Goal: Task Accomplishment & Management: Use online tool/utility

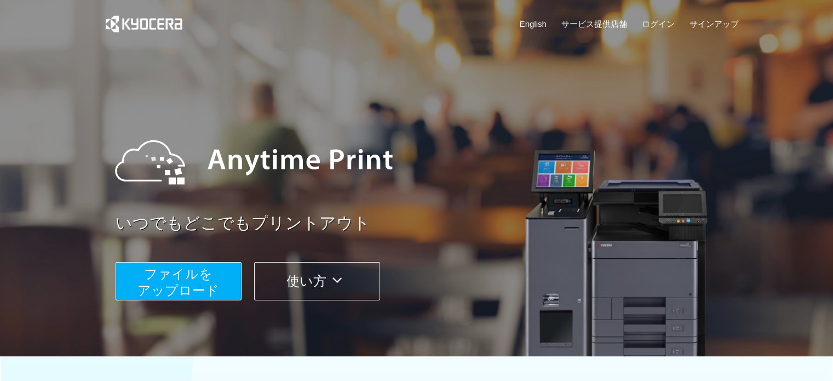
click at [212, 274] on button "ファイルを ​​アップロード" at bounding box center [179, 281] width 126 height 38
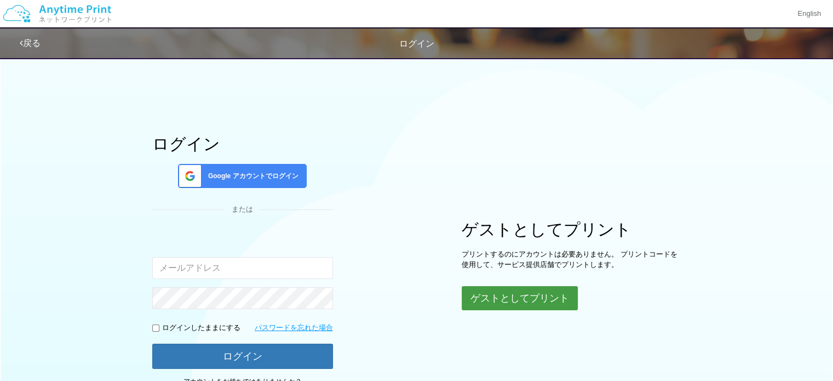
click at [506, 293] on button "ゲストとしてプリント" at bounding box center [520, 298] width 116 height 24
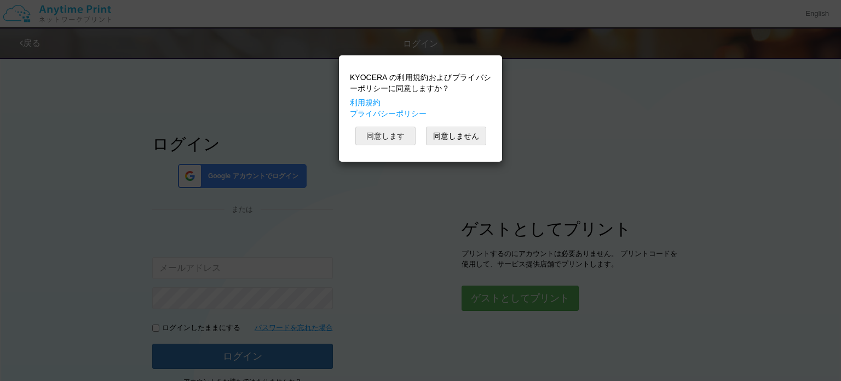
click at [400, 139] on button "同意します" at bounding box center [385, 135] width 60 height 19
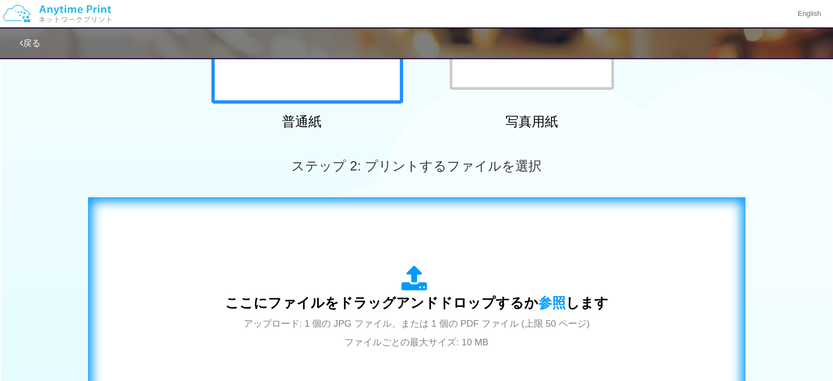
scroll to position [329, 0]
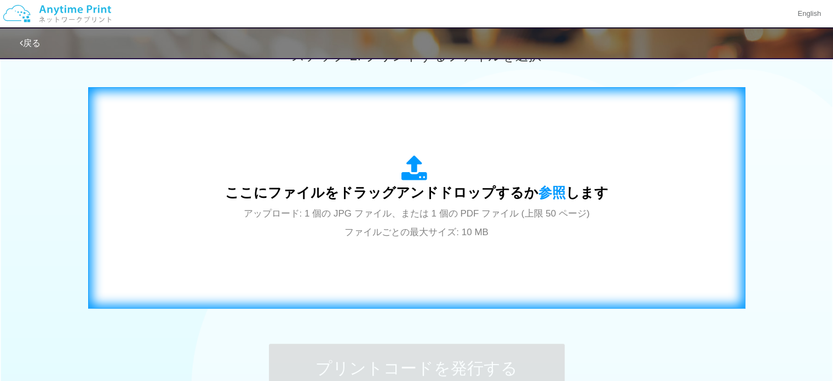
click at [370, 215] on span "アップロード: 1 個の JPG ファイル、または 1 個の PDF ファイル (上限 50 ページ) ファイルごとの最大サイズ: 10 MB" at bounding box center [417, 222] width 346 height 29
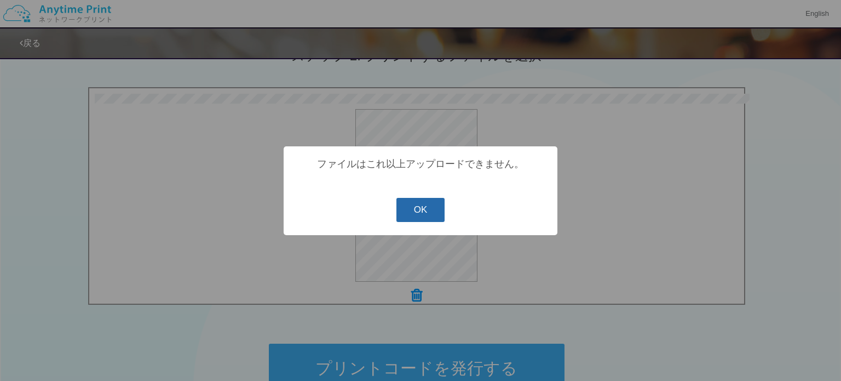
click at [401, 220] on button "OK" at bounding box center [420, 210] width 49 height 24
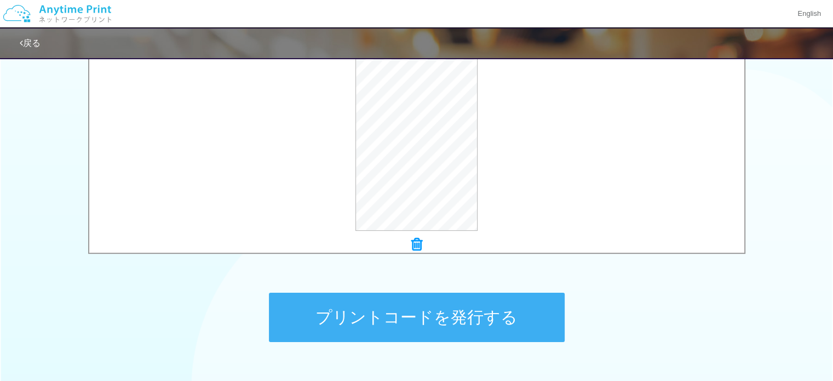
scroll to position [452, 0]
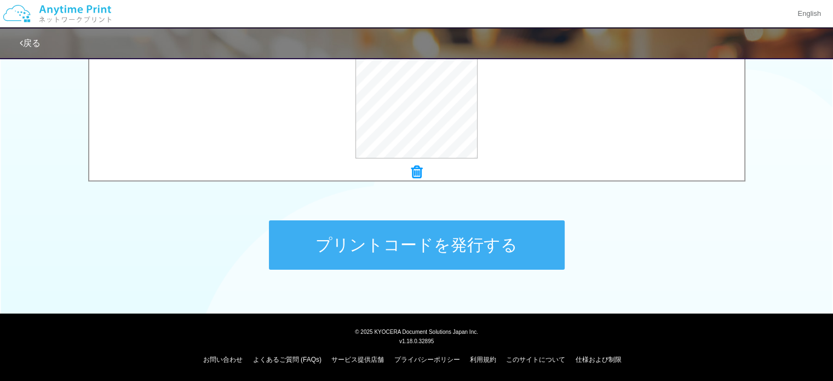
click at [463, 242] on button "プリントコードを発行する" at bounding box center [417, 244] width 296 height 49
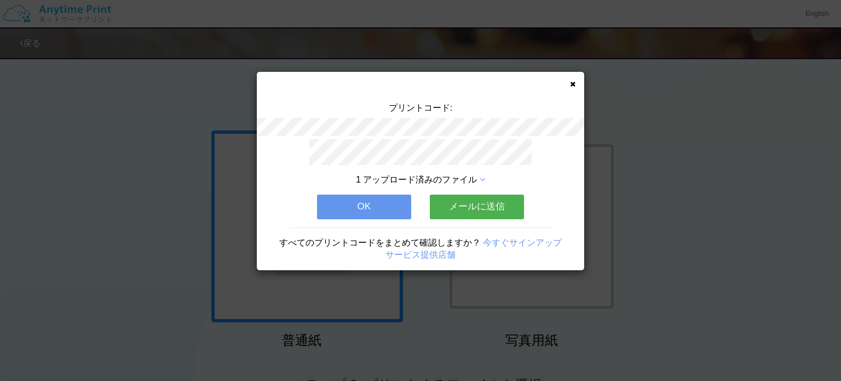
click at [562, 178] on div "1 アップロード済みのファイル OK メールに送信 すべてのプリントコードをまとめて確認しますか？ 今すぐサインアップ サービス提供店舗" at bounding box center [420, 204] width 327 height 131
click at [387, 205] on button "OK" at bounding box center [364, 206] width 94 height 24
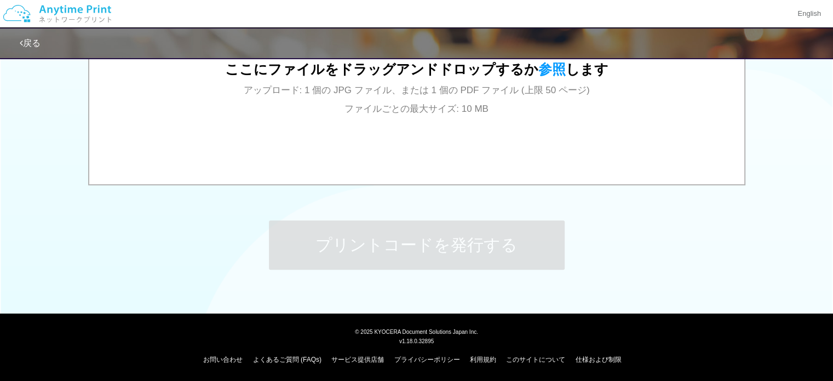
scroll to position [342, 0]
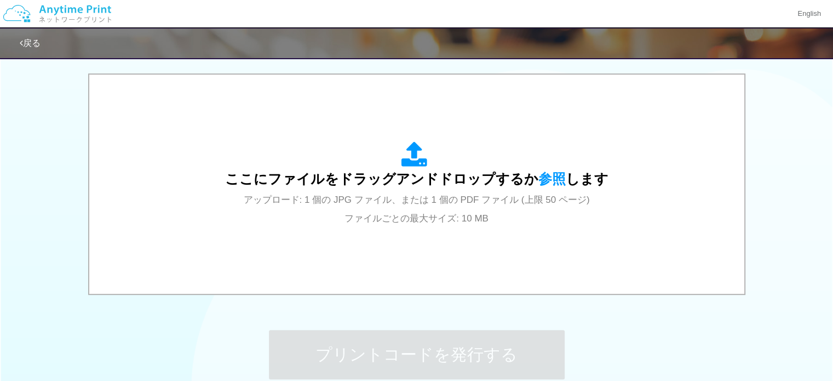
click at [387, 205] on span "アップロード: 1 個の JPG ファイル、または 1 個の PDF ファイル (上限 50 ページ) ファイルごとの最大サイズ: 10 MB" at bounding box center [417, 208] width 346 height 29
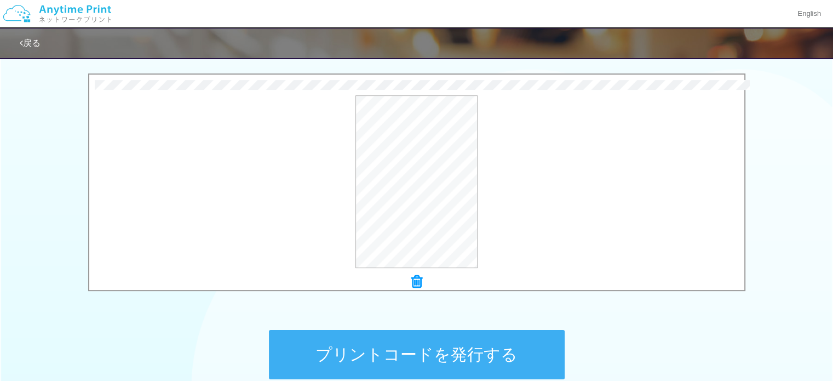
click at [434, 354] on button "プリントコードを発行する" at bounding box center [417, 354] width 296 height 49
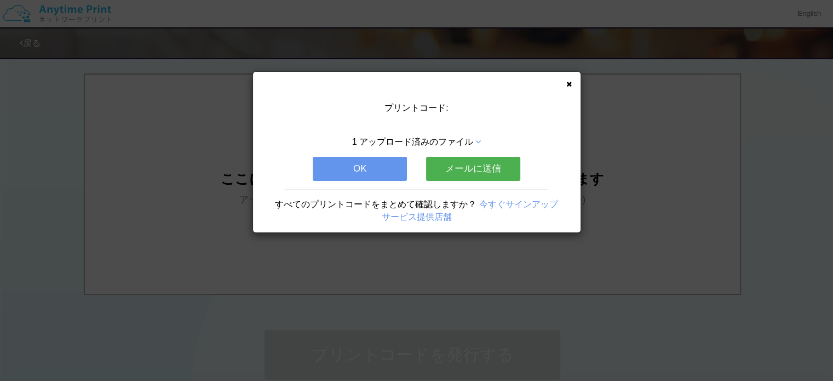
scroll to position [0, 0]
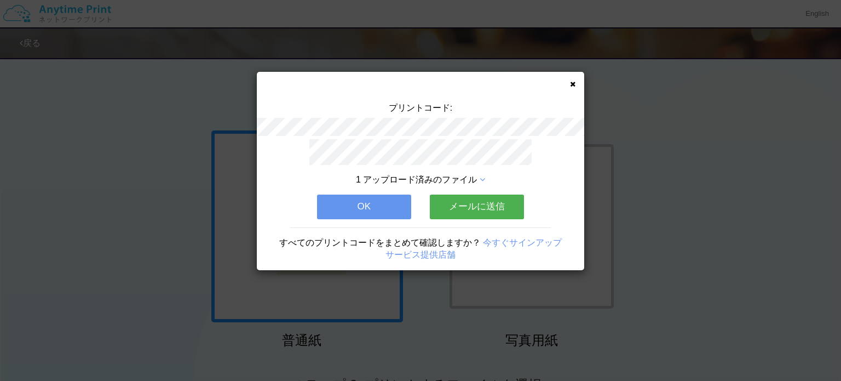
click at [365, 300] on div "プリントコード: 1 アップロード済みのファイル OK メールに送信 すべてのプリントコードをまとめて確認しますか？ 今すぐサインアップ サービス提供店舗" at bounding box center [420, 190] width 841 height 381
click at [385, 199] on button "OK" at bounding box center [364, 206] width 94 height 24
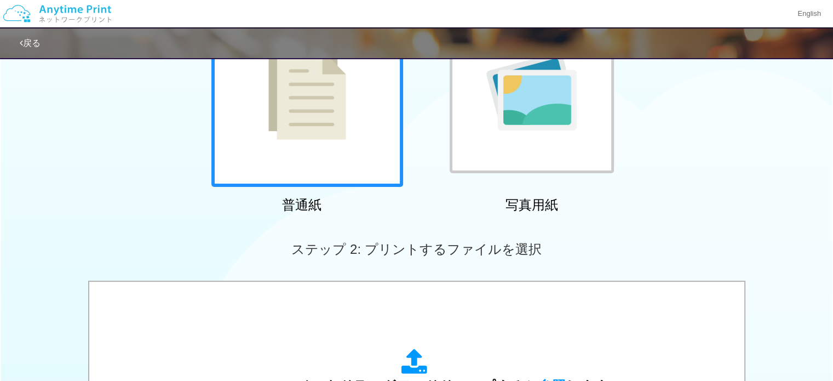
scroll to position [329, 0]
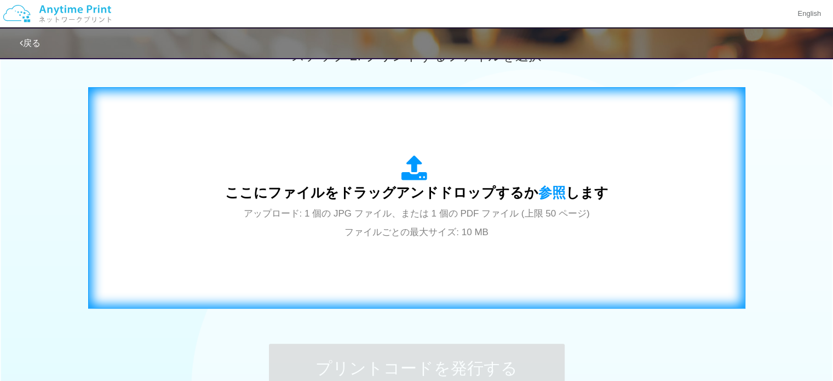
click at [381, 231] on span "アップロード: 1 個の JPG ファイル、または 1 個の PDF ファイル (上限 50 ページ) ファイルごとの最大サイズ: 10 MB" at bounding box center [417, 222] width 346 height 29
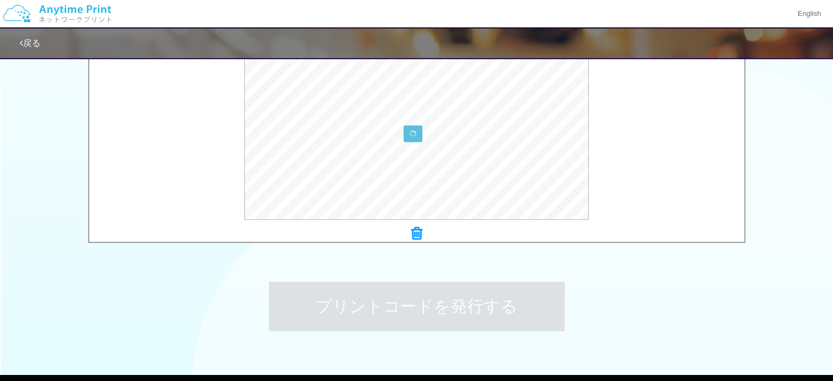
scroll to position [438, 0]
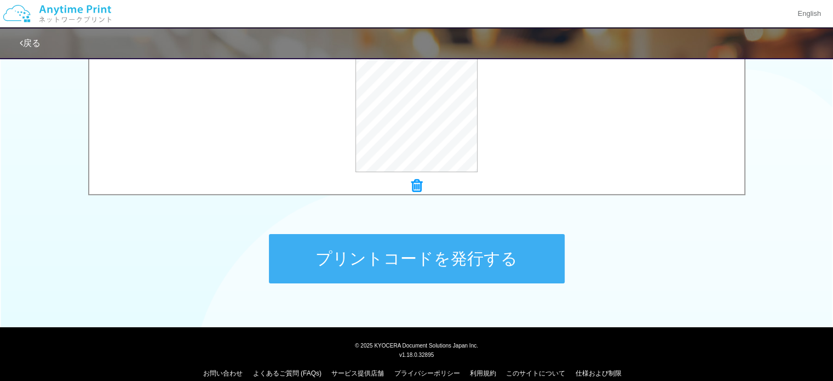
click at [444, 256] on button "プリントコードを発行する" at bounding box center [417, 258] width 296 height 49
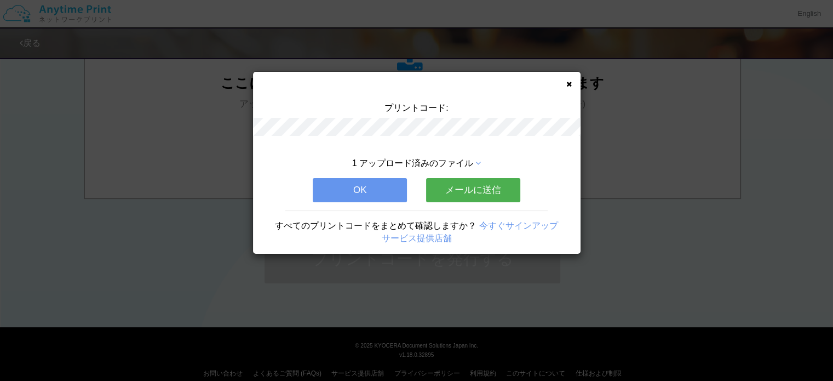
scroll to position [0, 0]
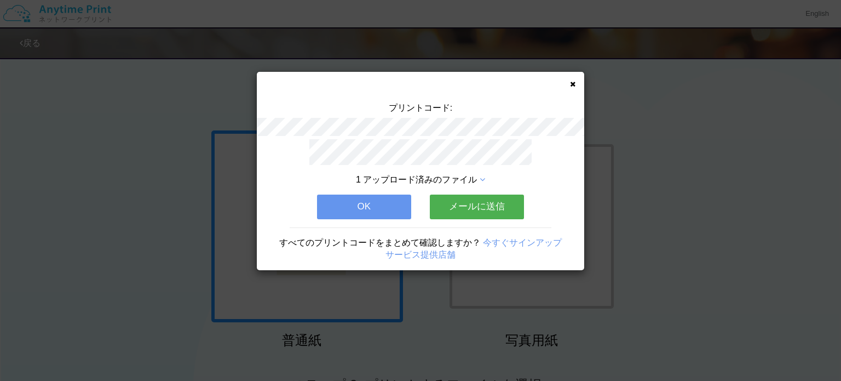
click at [373, 122] on div "プリントコード:" at bounding box center [420, 120] width 327 height 37
click at [558, 160] on div "1 アップロード済みのファイル OK メールに送信 すべてのプリントコードをまとめて確認しますか？ 今すぐサインアップ サービス提供店舗" at bounding box center [420, 204] width 327 height 131
click at [402, 198] on button "OK" at bounding box center [364, 206] width 94 height 24
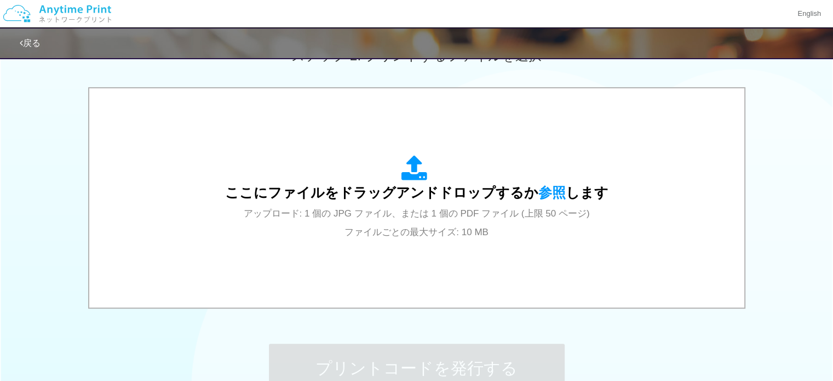
scroll to position [452, 0]
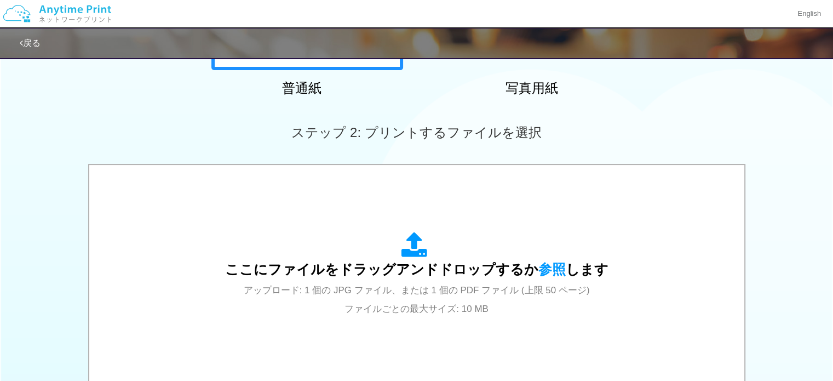
scroll to position [0, 0]
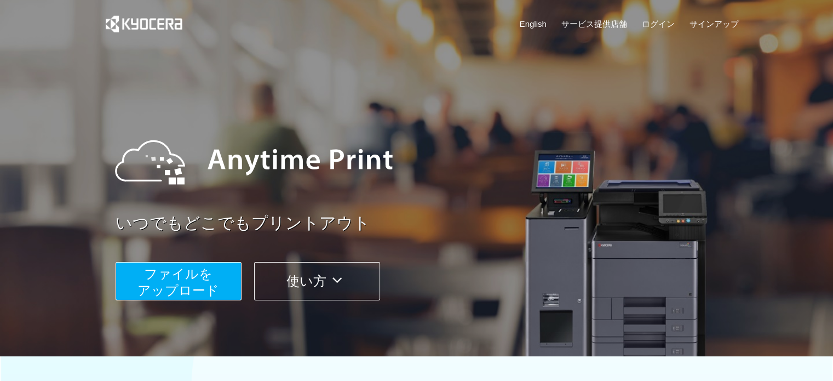
click at [205, 273] on span "ファイルを ​​アップロード" at bounding box center [178, 281] width 82 height 31
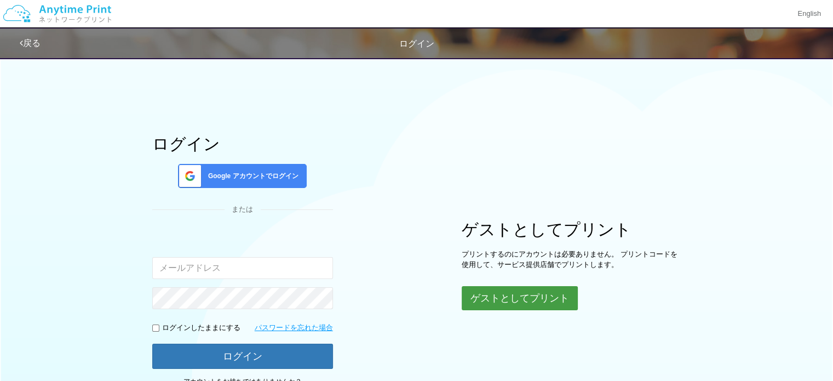
click at [504, 302] on button "ゲストとしてプリント" at bounding box center [520, 298] width 116 height 24
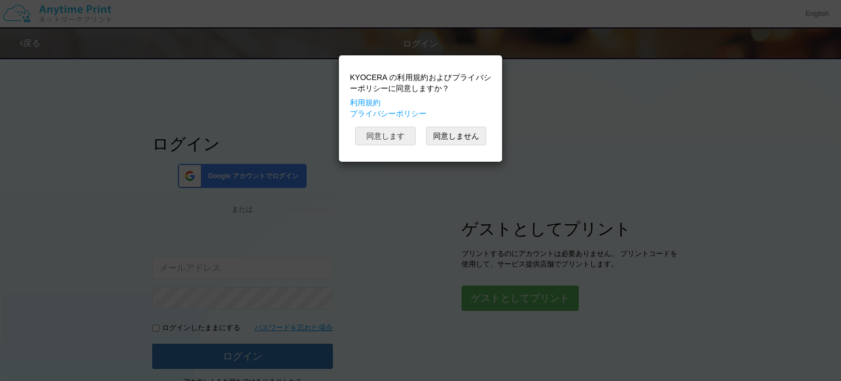
click at [414, 140] on button "同意します" at bounding box center [385, 135] width 60 height 19
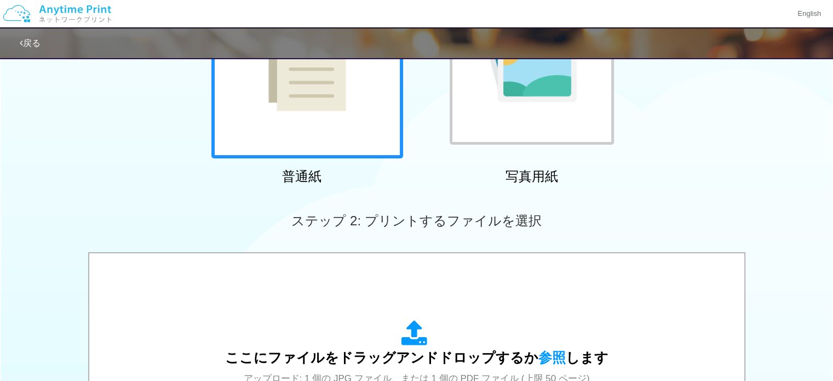
scroll to position [383, 0]
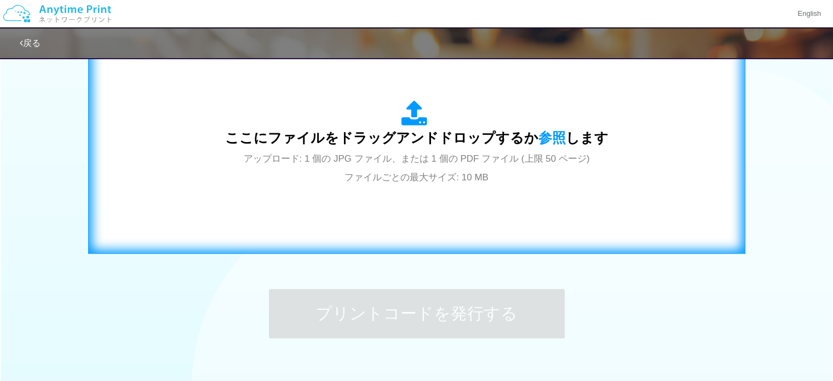
click at [385, 180] on span "アップロード: 1 個の JPG ファイル、または 1 個の PDF ファイル (上限 50 ページ) ファイルごとの最大サイズ: 10 MB" at bounding box center [417, 167] width 346 height 29
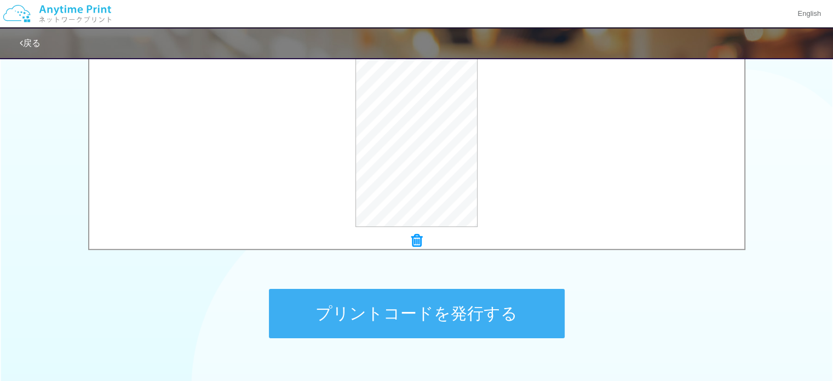
click at [389, 317] on button "プリントコードを発行する" at bounding box center [417, 313] width 296 height 49
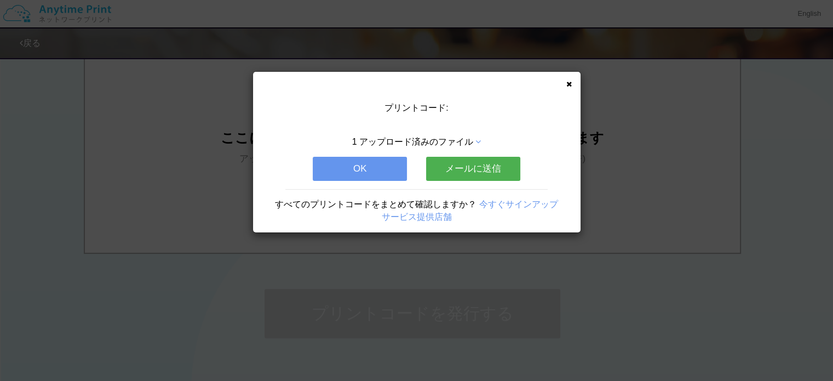
scroll to position [0, 0]
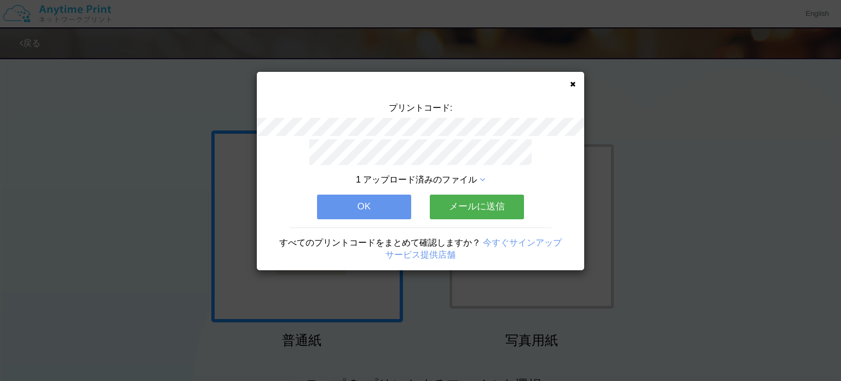
click at [683, 170] on div "プリントコード: 1 アップロード済みのファイル OK メールに送信 すべてのプリントコードをまとめて確認しますか？ 今すぐサインアップ サービス提供店舗" at bounding box center [420, 190] width 841 height 381
click at [578, 82] on div "プリントコード: 1 アップロード済みのファイル OK メールに送信 すべてのプリントコードをまとめて確認しますか？ 今すぐサインアップ サービス提供店舗" at bounding box center [420, 171] width 327 height 198
click at [573, 80] on icon at bounding box center [572, 83] width 5 height 7
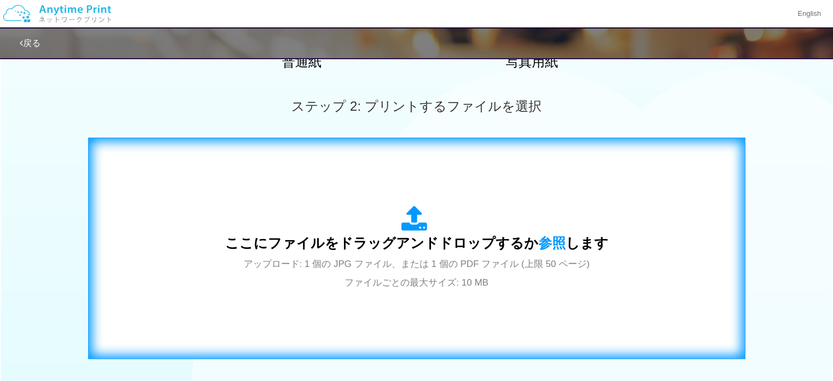
scroll to position [274, 0]
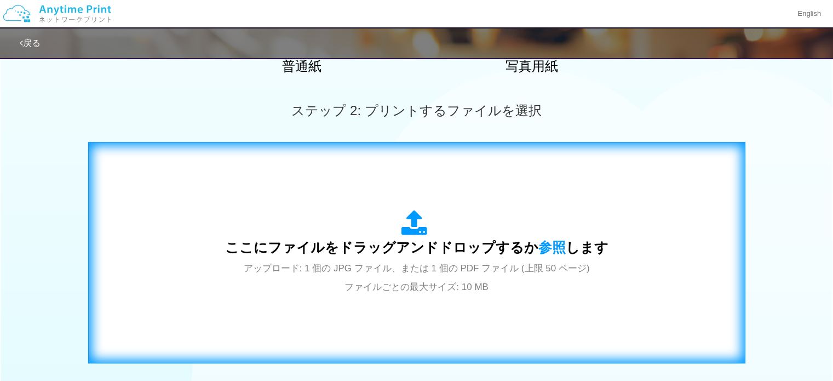
click at [518, 234] on div "ここにファイルをドラッグアンドドロップするか 参照 します アップロード: 1 個の JPG ファイル、または 1 個の PDF ファイル (上限 50 ペー…" at bounding box center [416, 252] width 383 height 85
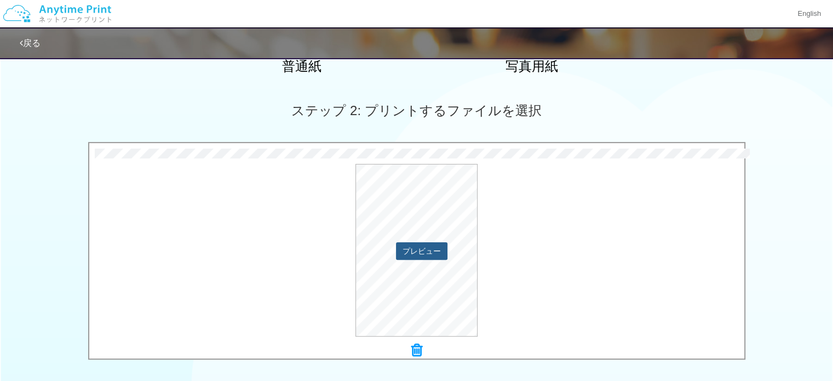
click at [429, 249] on button "プレビュー" at bounding box center [421, 251] width 51 height 18
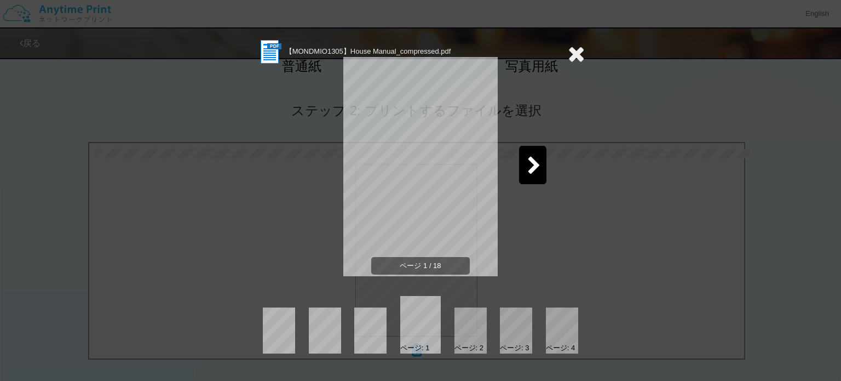
click at [541, 160] on div at bounding box center [532, 165] width 27 height 38
click at [582, 52] on icon at bounding box center [576, 54] width 17 height 22
